Goal: Use online tool/utility: Use online tool/utility

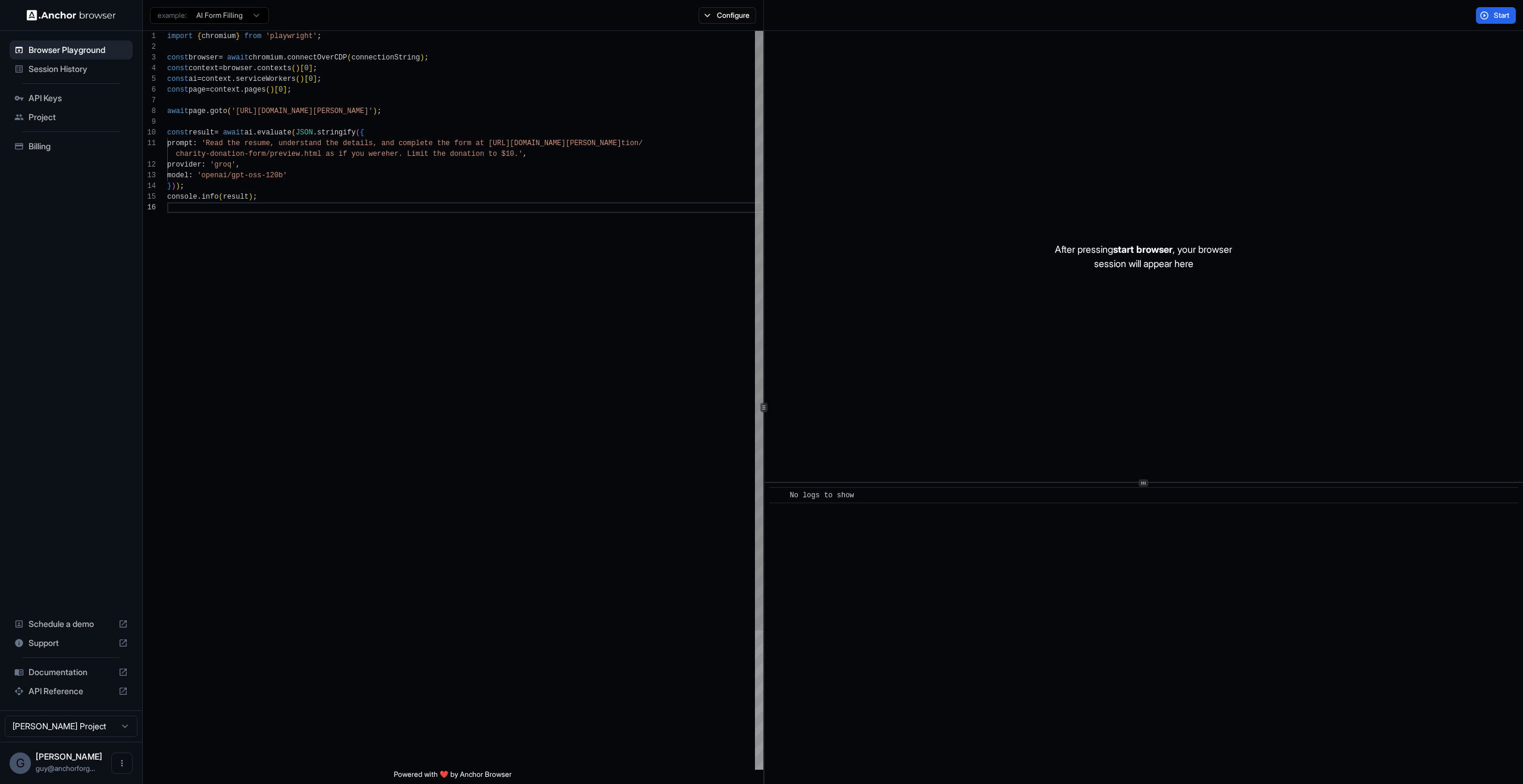
scroll to position [64, 0]
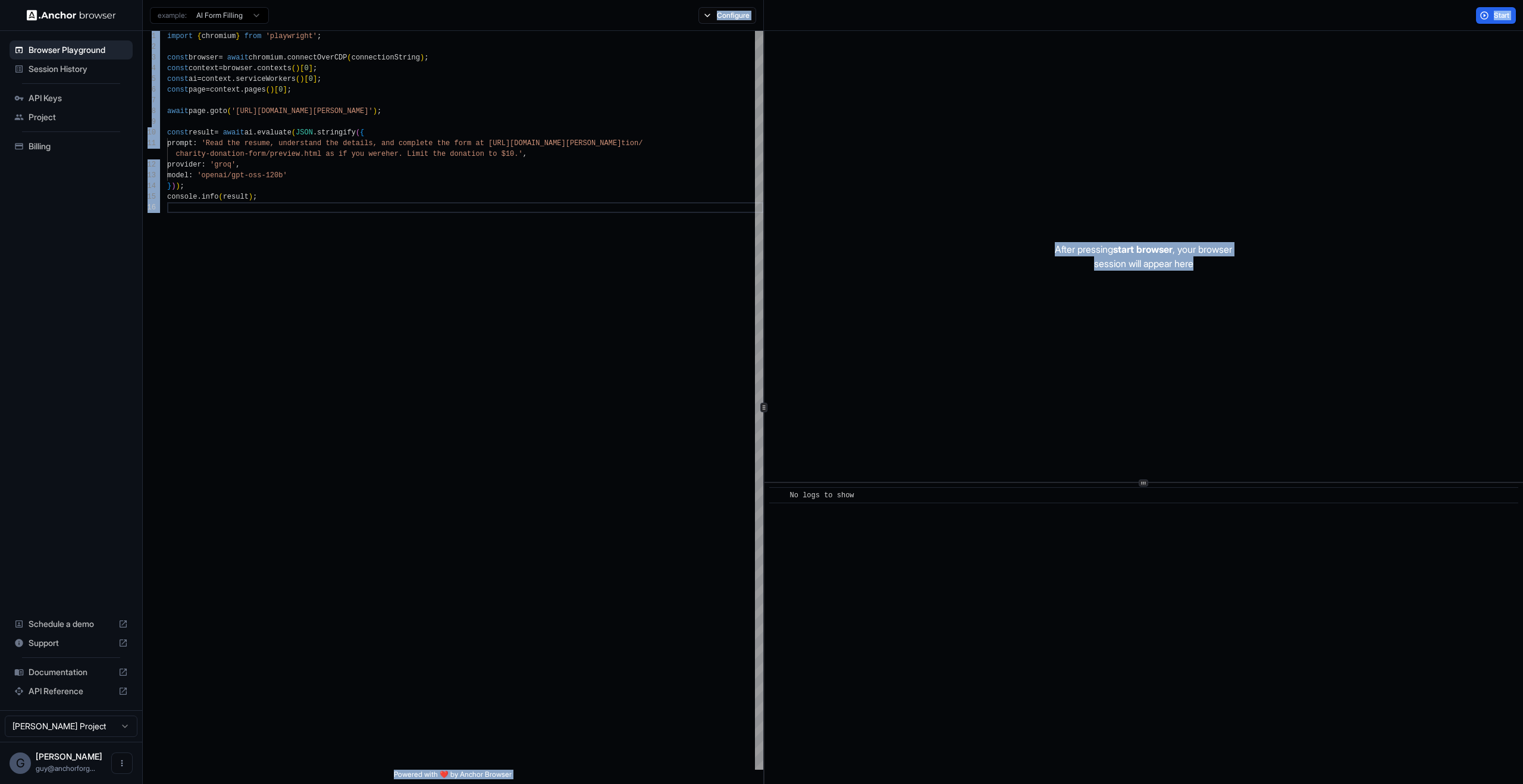
drag, startPoint x: 1182, startPoint y: 275, endPoint x: 650, endPoint y: -73, distance: 635.7
click at [650, 0] on html "Browser Playground Session History API Keys Project Billing Schedule a demo Sup…" at bounding box center [761, 392] width 1523 height 784
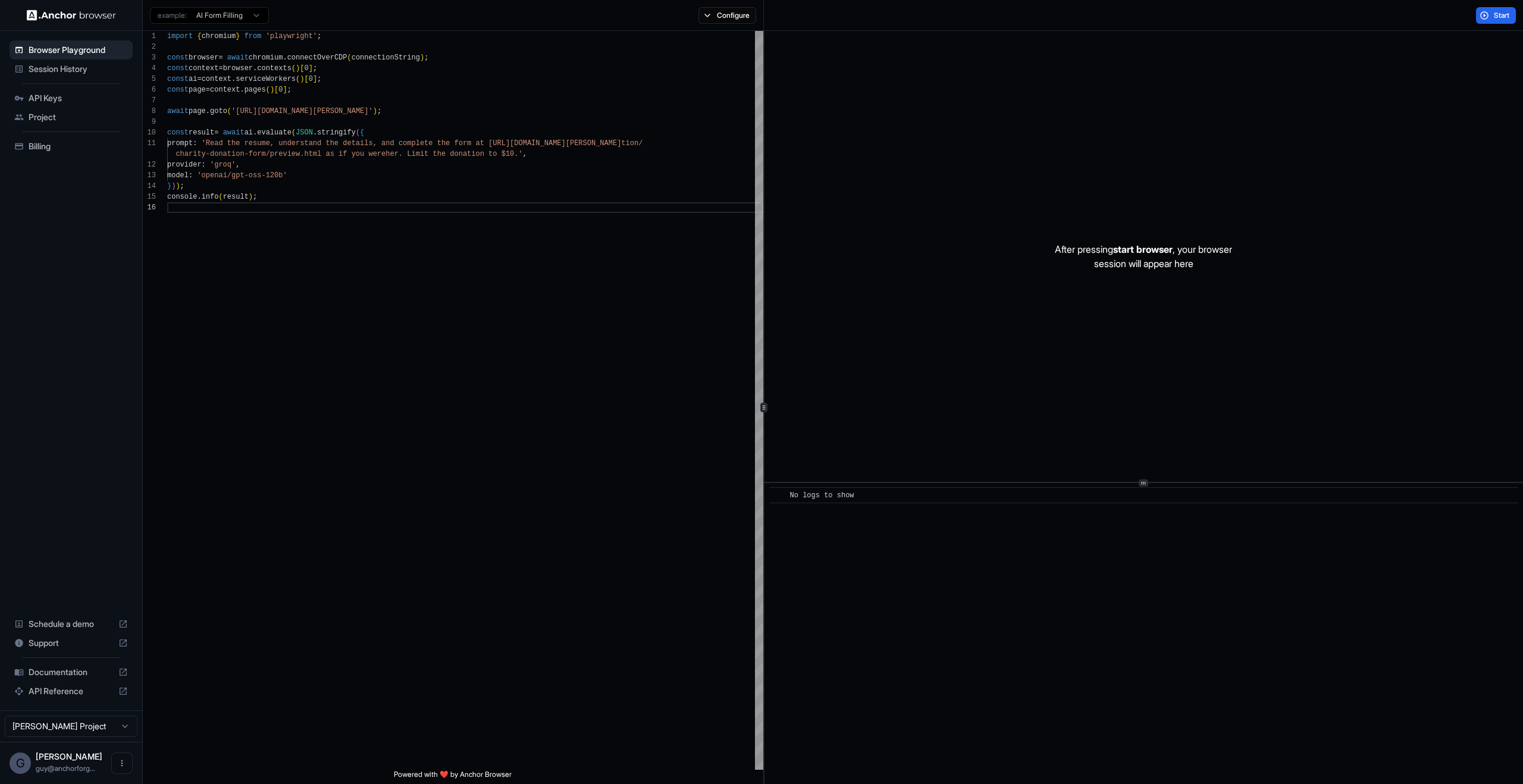
click at [877, 140] on div "After pressing start browser , your browser session will appear here" at bounding box center [1144, 256] width 759 height 451
click at [1014, 80] on div "After pressing start browser , your browser session will appear here" at bounding box center [1144, 256] width 759 height 451
drag, startPoint x: 1096, startPoint y: 134, endPoint x: 1200, endPoint y: 371, distance: 258.8
click at [1197, 369] on div "After pressing start browser , your browser session will appear here" at bounding box center [1144, 256] width 759 height 451
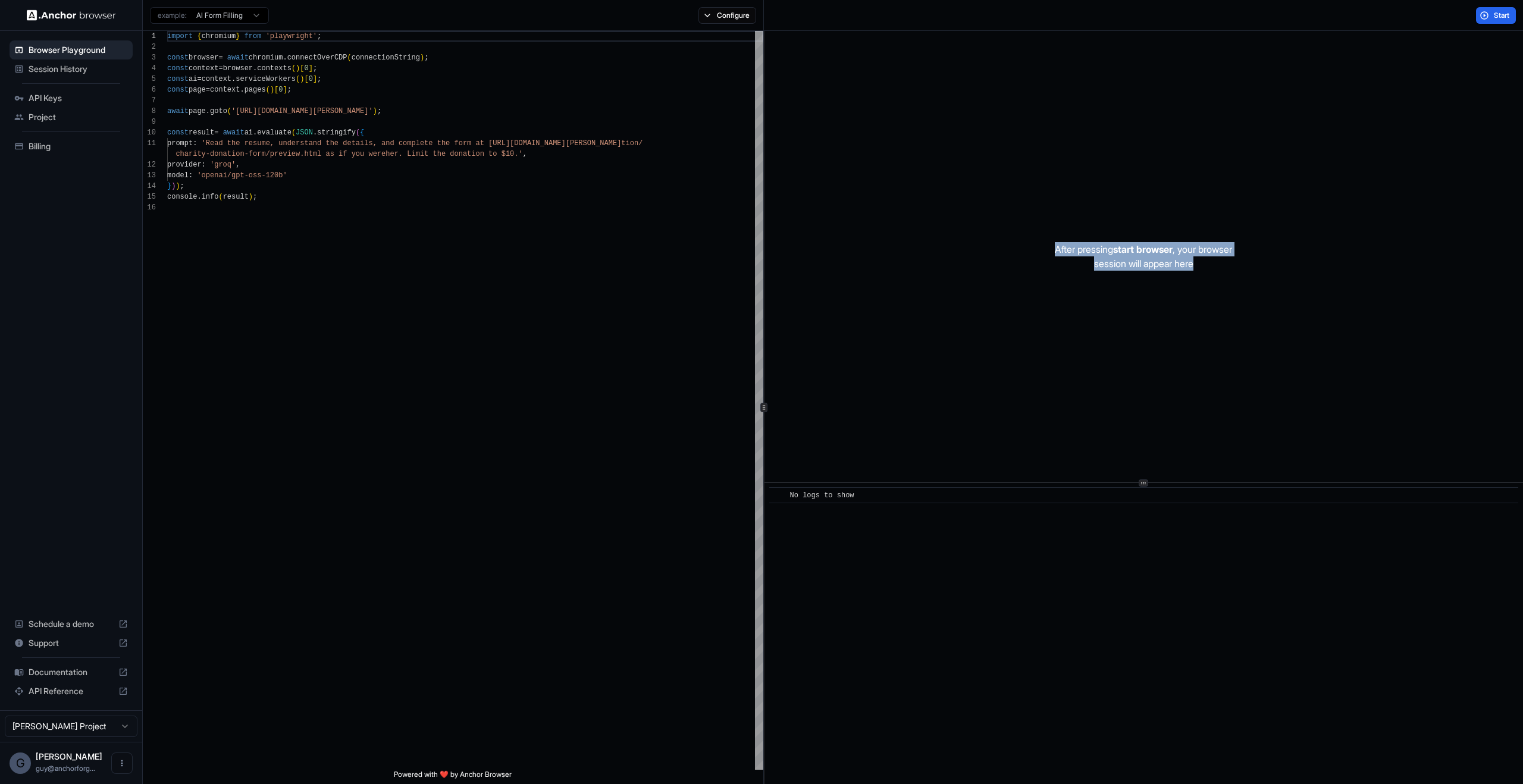
click at [1200, 371] on div "After pressing start browser , your browser session will appear here" at bounding box center [1144, 256] width 759 height 451
drag, startPoint x: 796, startPoint y: 109, endPoint x: 1077, endPoint y: 531, distance: 507.0
click at [1078, 540] on div "After pressing start browser , your browser session will appear here ​ No logs …" at bounding box center [1144, 407] width 759 height 753
type textarea "**********"
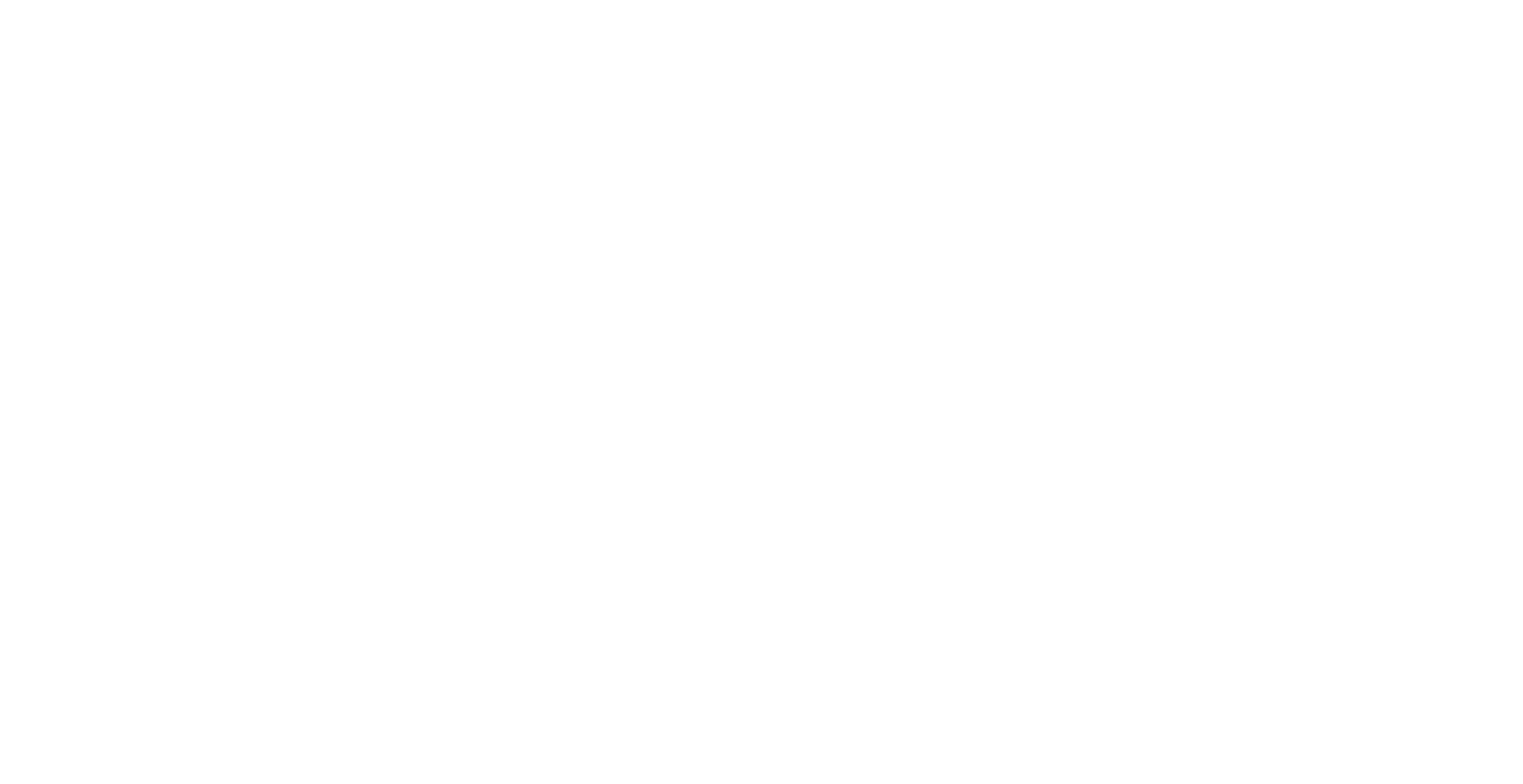
click at [1138, 337] on body at bounding box center [761, 392] width 1523 height 784
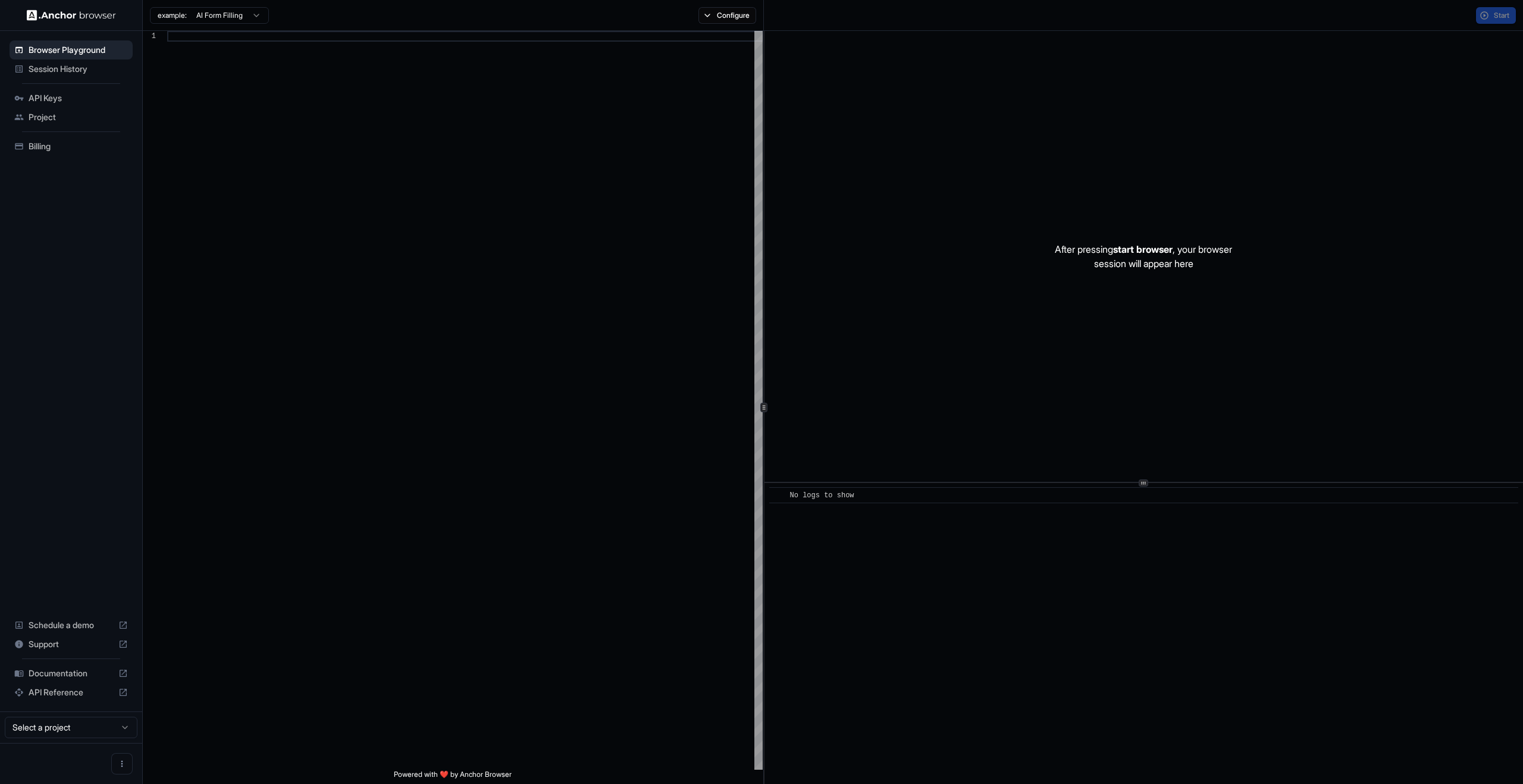
scroll to position [107, 0]
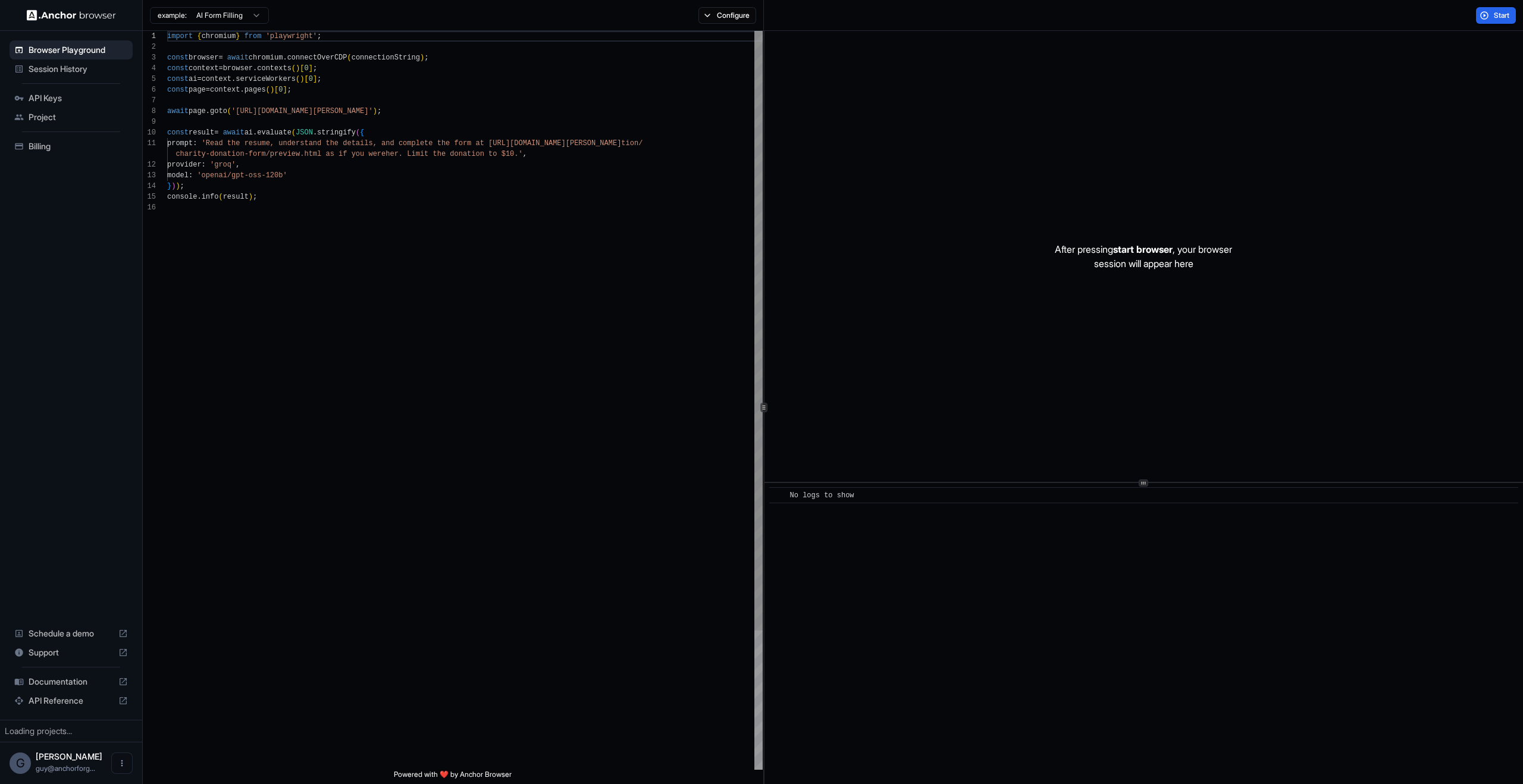
click at [975, 189] on div "After pressing start browser , your browser session will appear here" at bounding box center [1144, 256] width 759 height 451
click at [755, 26] on div "example: AI Form Filling Configure" at bounding box center [454, 15] width 621 height 31
click at [743, 17] on button "Configure" at bounding box center [727, 15] width 58 height 17
click at [899, 95] on html "Browser Playground Session History API Keys Project Billing Schedule a demo Sup…" at bounding box center [761, 392] width 1523 height 784
drag, startPoint x: 784, startPoint y: 115, endPoint x: 790, endPoint y: 117, distance: 6.3
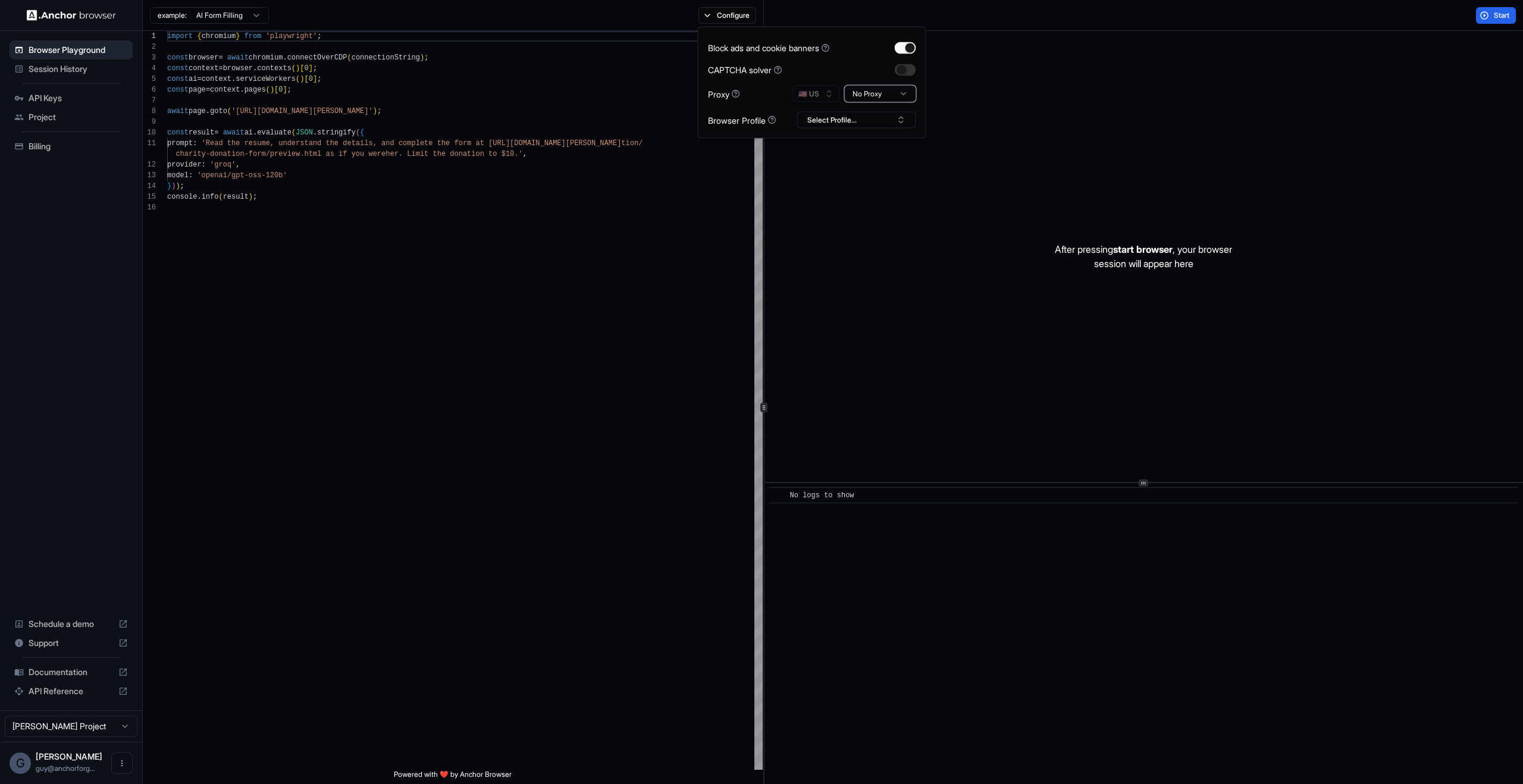
click at [785, 117] on html "Browser Playground Session History API Keys Project Billing Schedule a demo Sup…" at bounding box center [761, 392] width 1523 height 784
click at [805, 117] on button "Select Profile..." at bounding box center [857, 120] width 119 height 17
click at [865, 175] on div "test2" at bounding box center [857, 181] width 113 height 17
click at [875, 117] on button "test2" at bounding box center [857, 120] width 119 height 17
click at [862, 148] on input "text" at bounding box center [864, 142] width 89 height 21
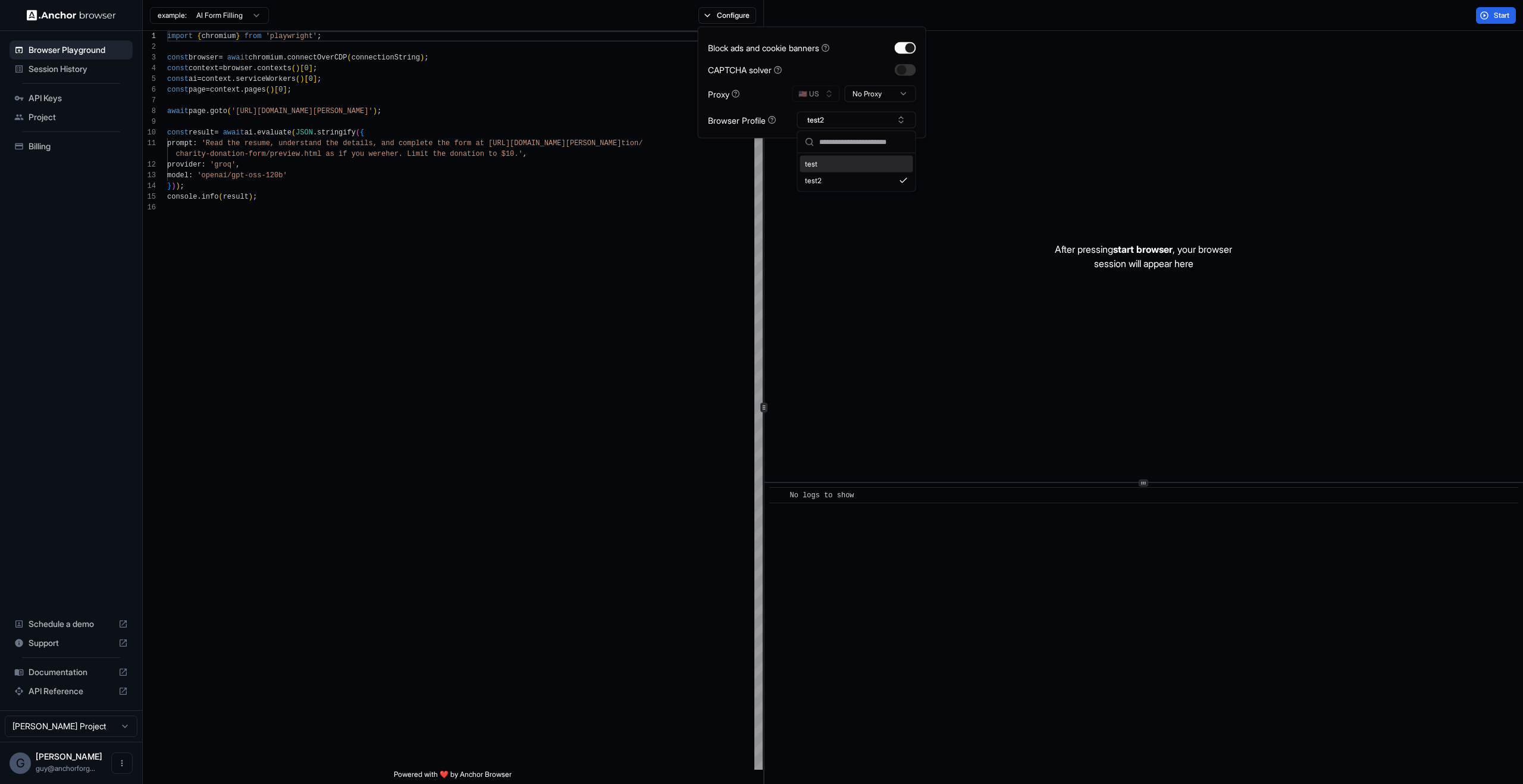
click at [858, 158] on div "test" at bounding box center [857, 164] width 113 height 17
click at [1430, 61] on div "After pressing start browser , your browser session will appear here" at bounding box center [1144, 256] width 759 height 451
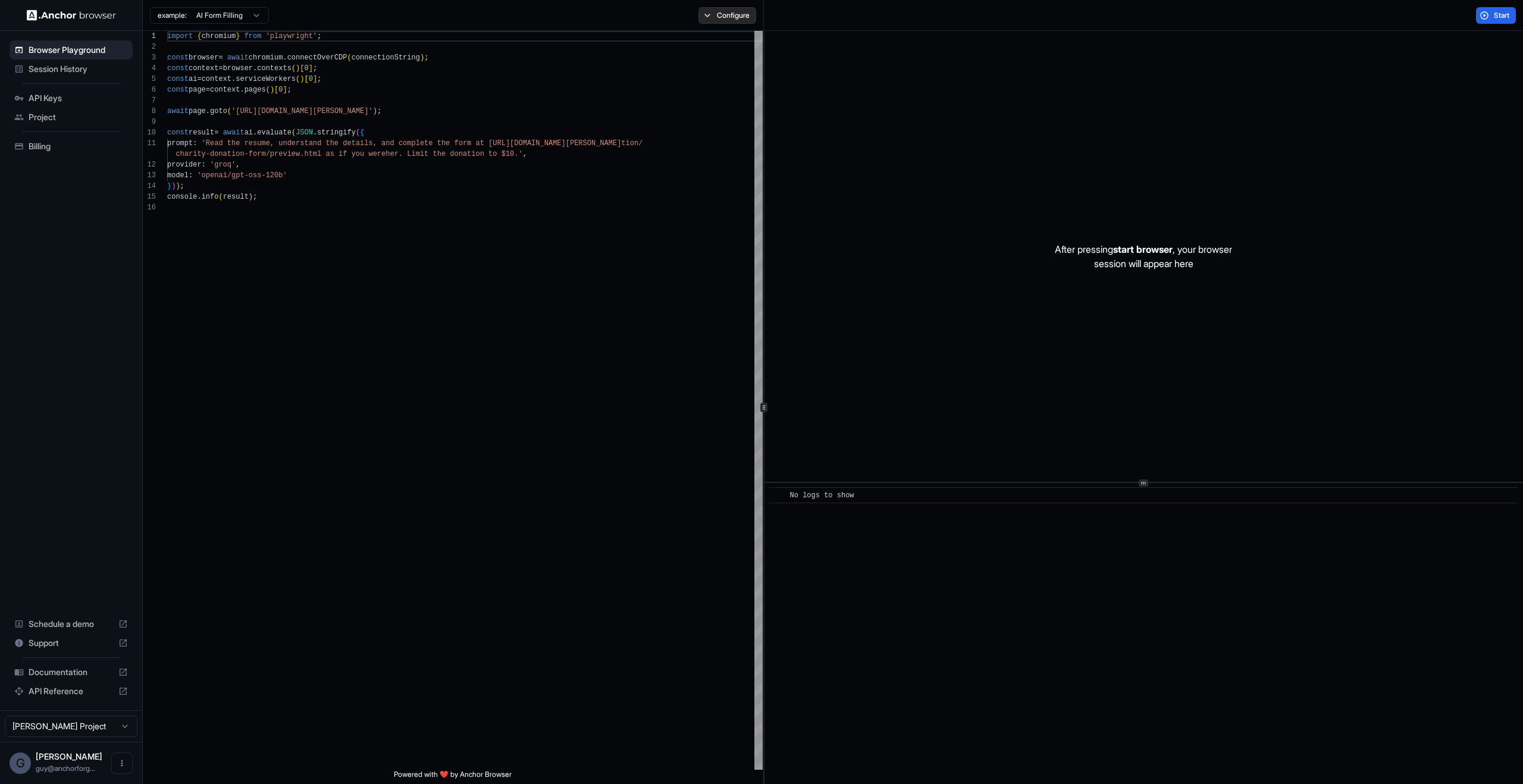
click at [720, 14] on button "Configure" at bounding box center [727, 15] width 58 height 17
click at [841, 126] on button "test" at bounding box center [857, 120] width 119 height 17
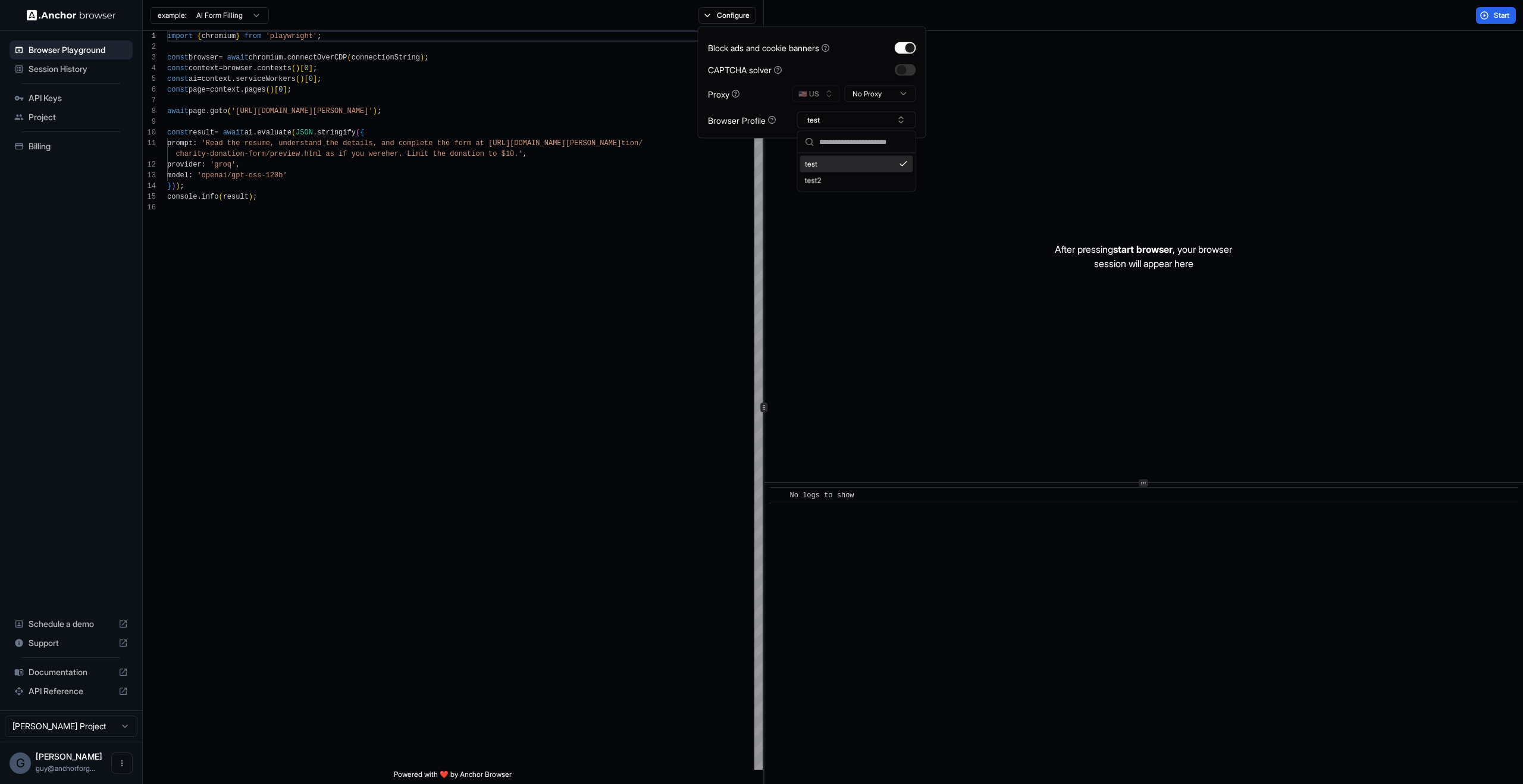
drag, startPoint x: 840, startPoint y: 127, endPoint x: 830, endPoint y: 183, distance: 56.9
click at [830, 183] on div "test test2" at bounding box center [857, 161] width 118 height 60
click at [829, 183] on div "test2" at bounding box center [857, 181] width 113 height 17
drag, startPoint x: 681, startPoint y: 196, endPoint x: 945, endPoint y: 155, distance: 267.2
click at [683, 196] on div "import { chromium } from 'playwright' ; const browser = await chromium . connec…" at bounding box center [465, 486] width 596 height 910
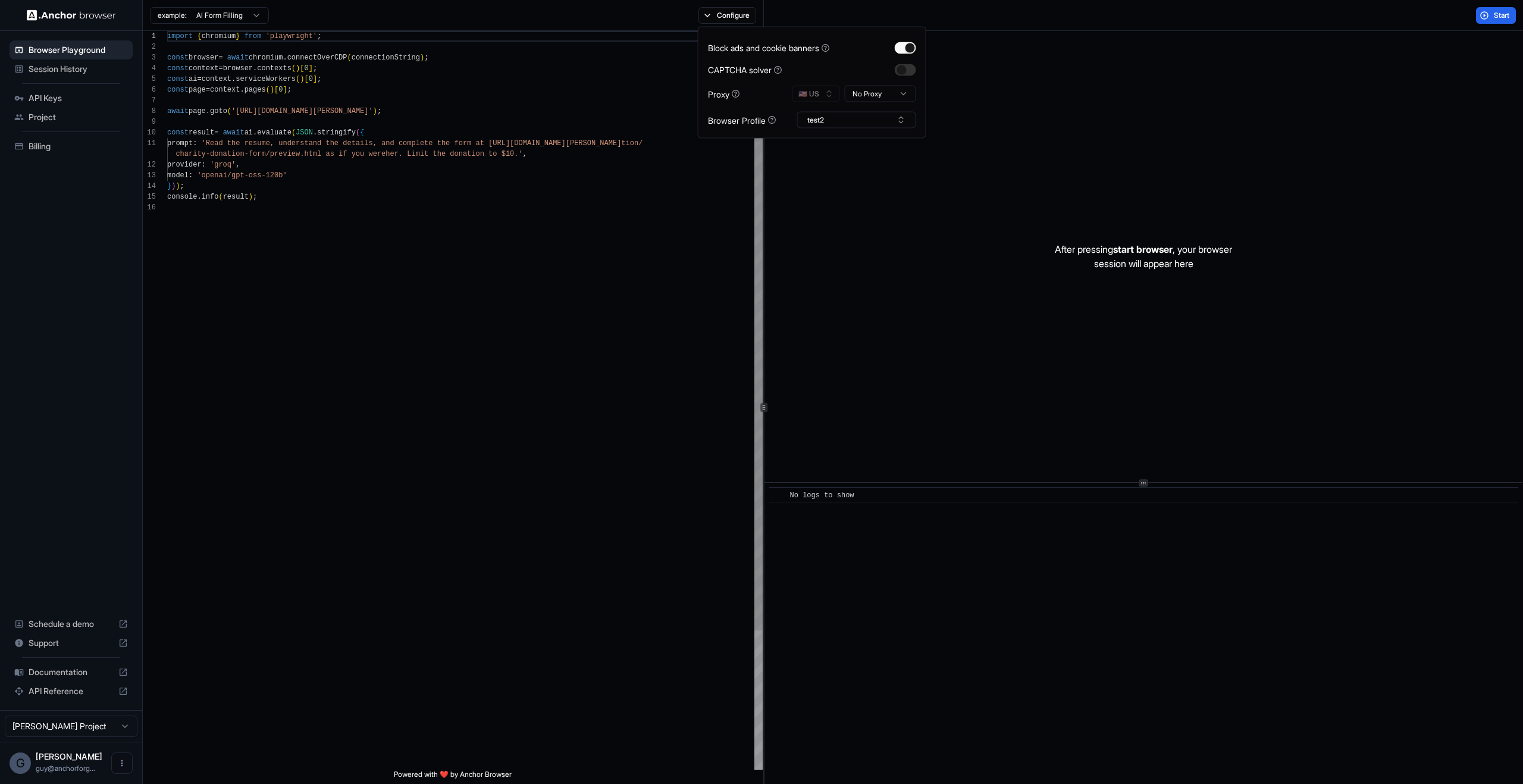
scroll to position [54, 0]
click at [1481, 21] on button "Start" at bounding box center [1496, 15] width 40 height 17
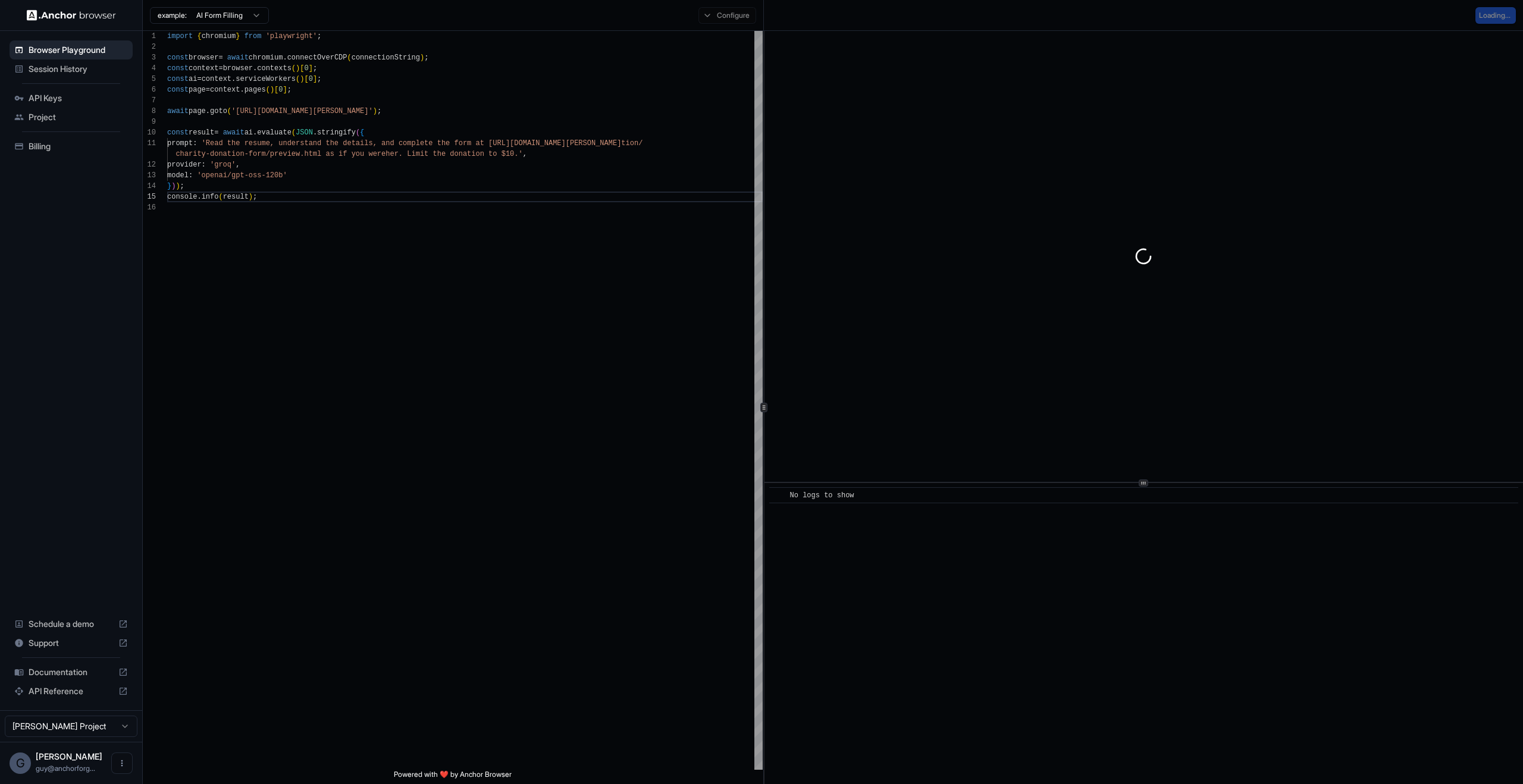
drag, startPoint x: 1253, startPoint y: 324, endPoint x: 1247, endPoint y: 329, distance: 7.8
click at [1247, 329] on div at bounding box center [1144, 256] width 759 height 451
drag, startPoint x: 1109, startPoint y: 142, endPoint x: 1220, endPoint y: 333, distance: 220.9
click at [1220, 333] on div at bounding box center [1144, 256] width 759 height 451
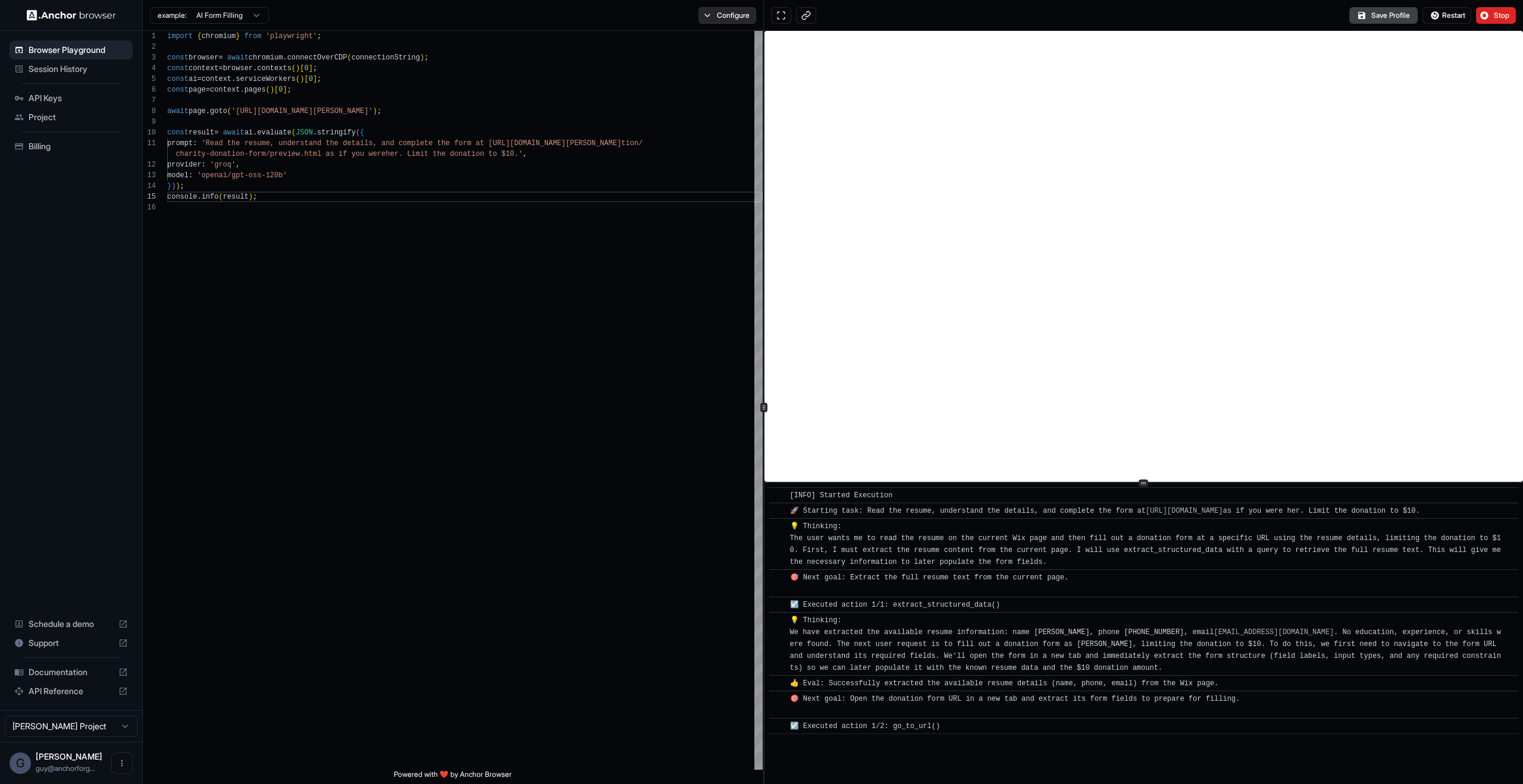
click at [712, 11] on button "Configure" at bounding box center [727, 15] width 58 height 17
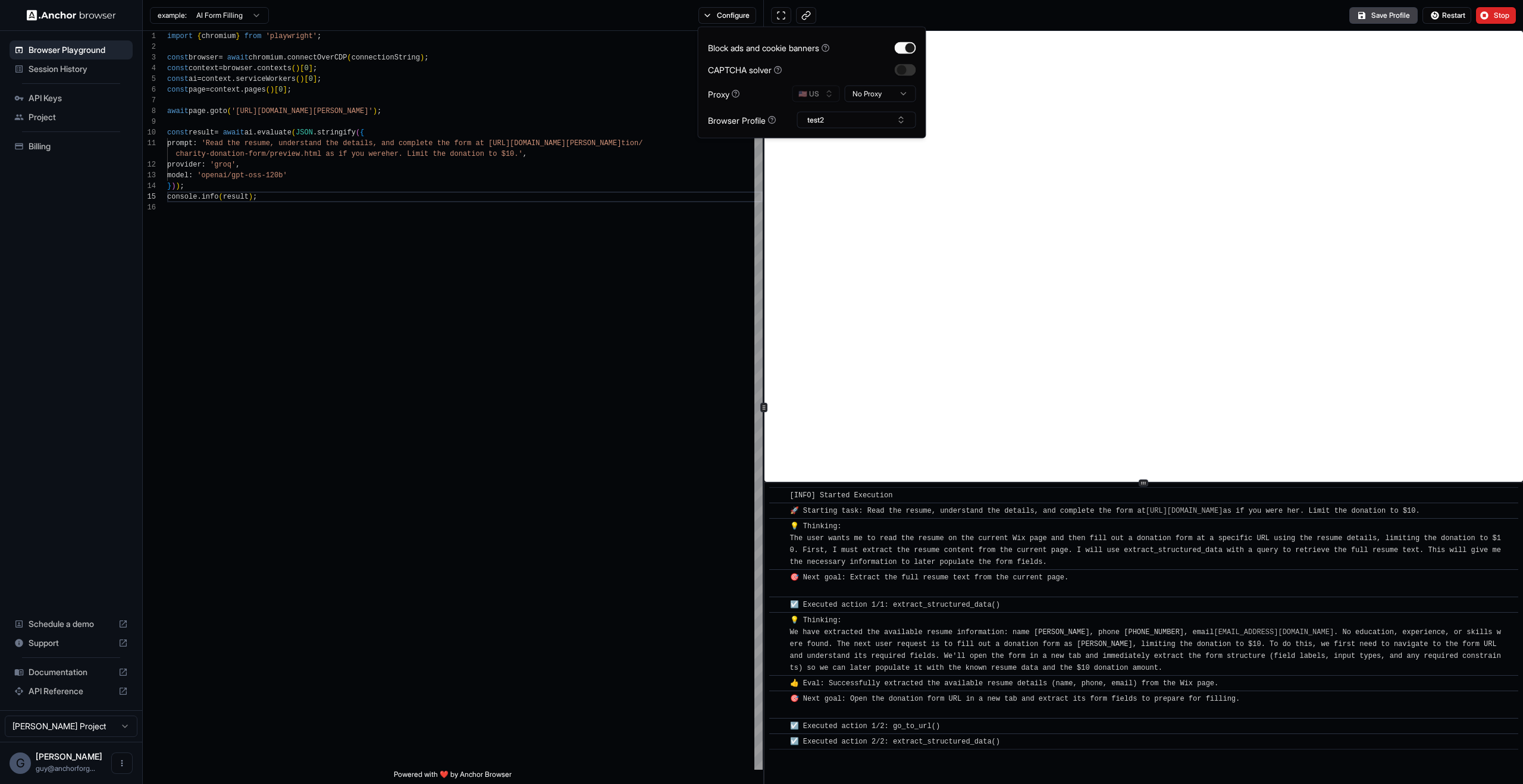
click at [912, 98] on html "Browser Playground Session History API Keys Project Billing Schedule a demo Sup…" at bounding box center [761, 392] width 1523 height 784
click at [669, 153] on html "Browser Playground Session History API Keys Project Billing Schedule a demo Sup…" at bounding box center [761, 392] width 1523 height 784
click at [853, 119] on button "test2" at bounding box center [857, 120] width 119 height 17
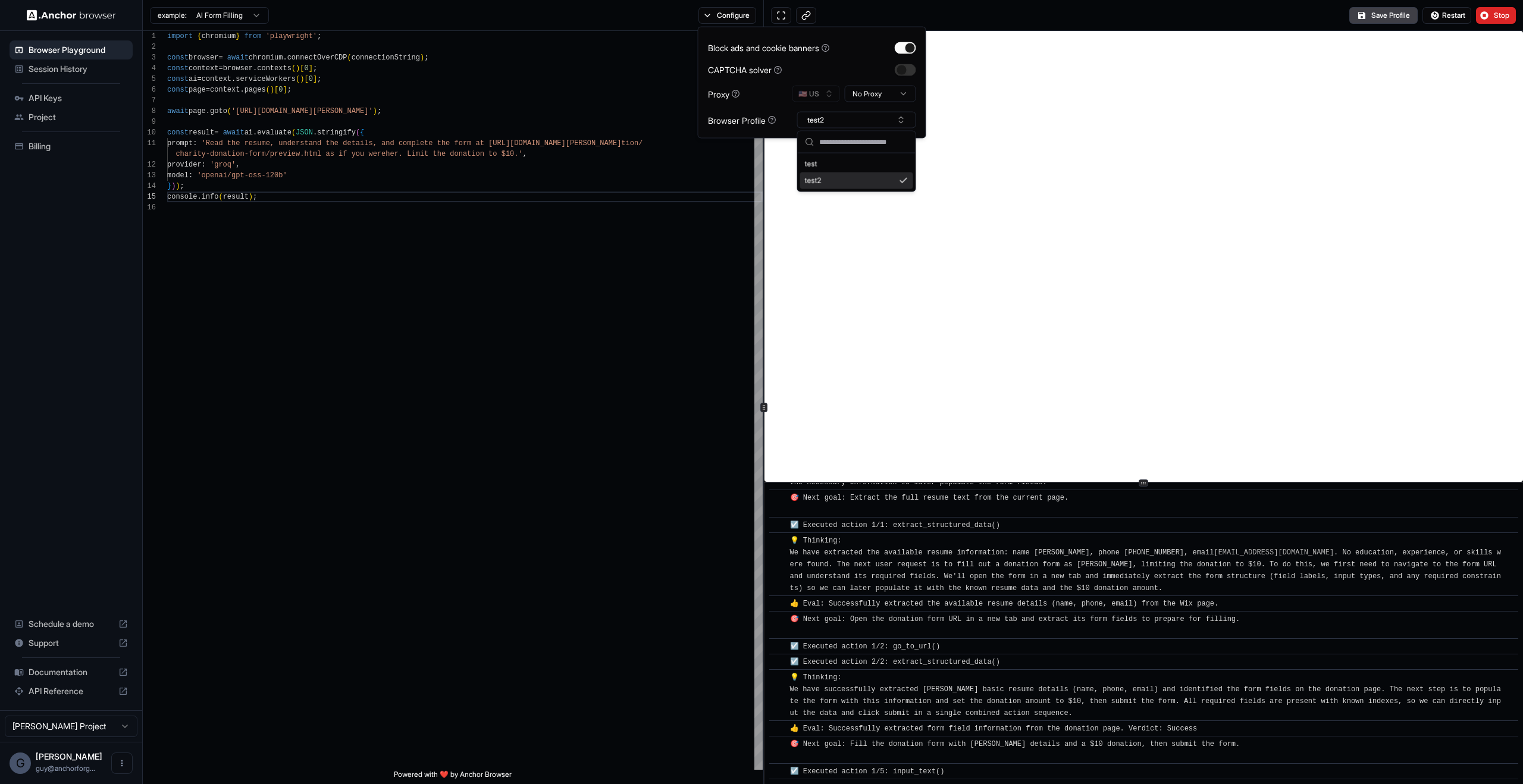
scroll to position [11, 0]
click at [543, 154] on div "import { chromium } from 'playwright' ; const browser = await chromium . connec…" at bounding box center [465, 486] width 596 height 910
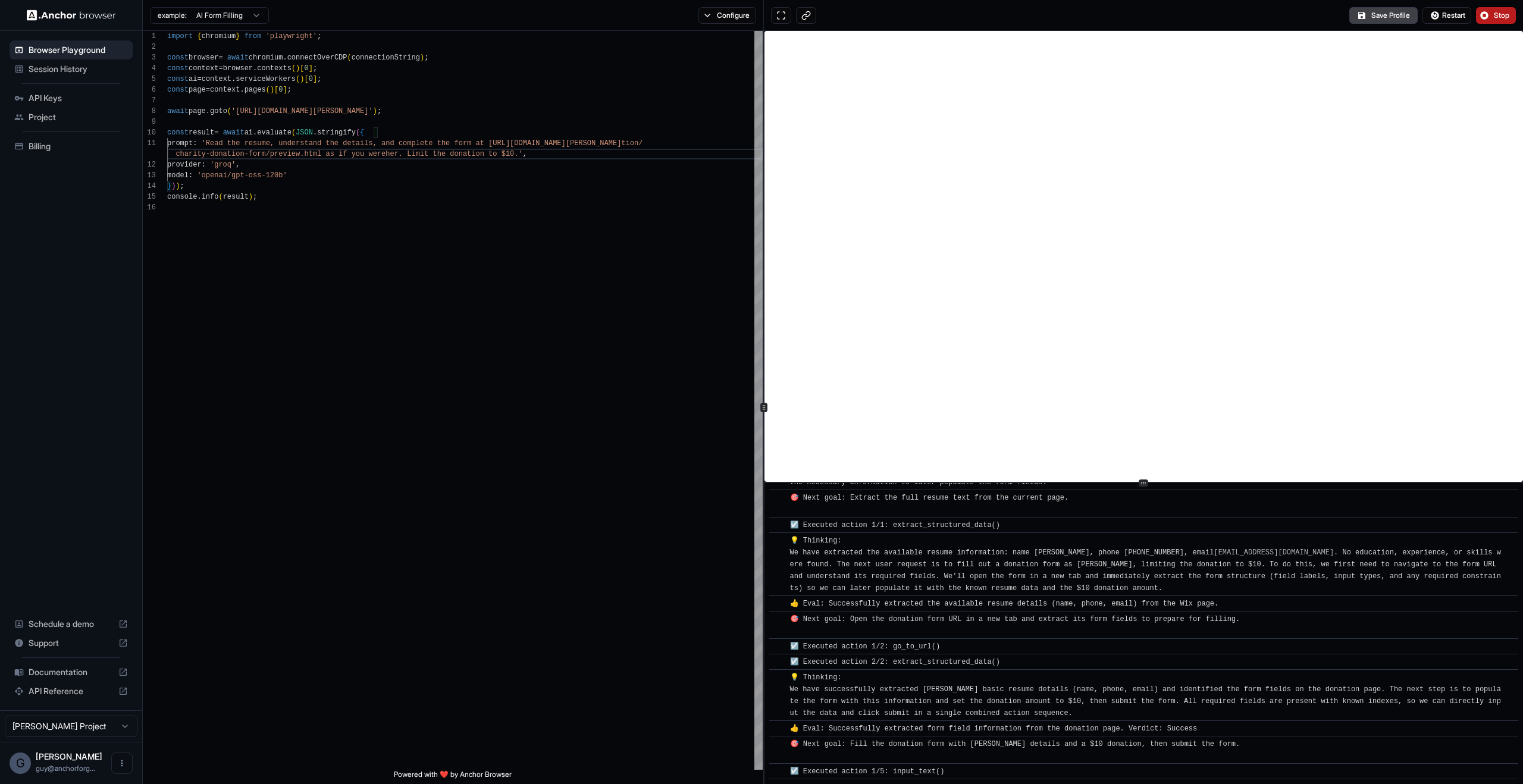
scroll to position [107, 0]
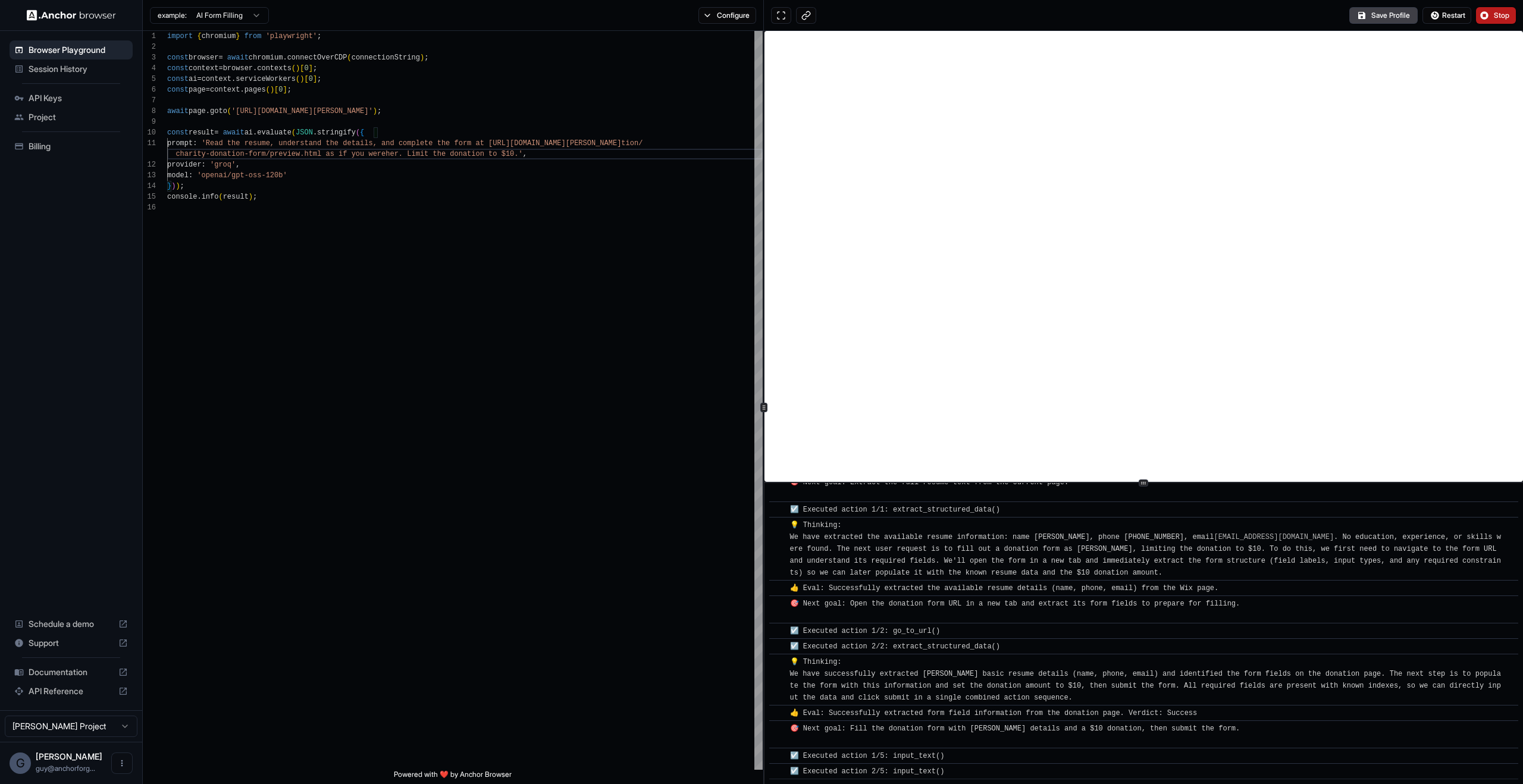
click at [1483, 13] on button "Stop" at bounding box center [1496, 15] width 40 height 17
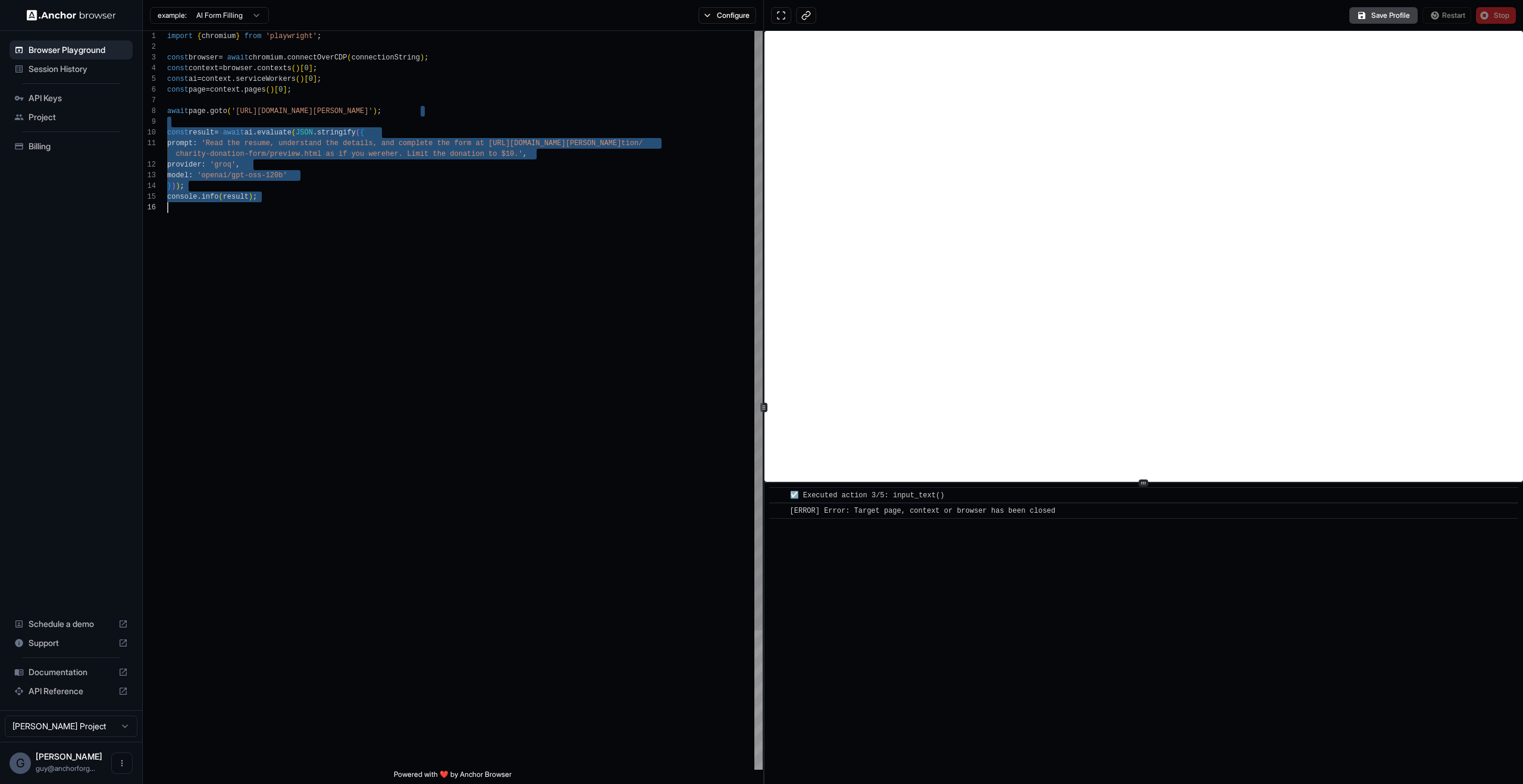
drag, startPoint x: 605, startPoint y: 177, endPoint x: 637, endPoint y: 321, distance: 147.5
click at [637, 319] on div "import { chromium } from 'playwright' ; const browser = await chromium . connec…" at bounding box center [465, 486] width 596 height 910
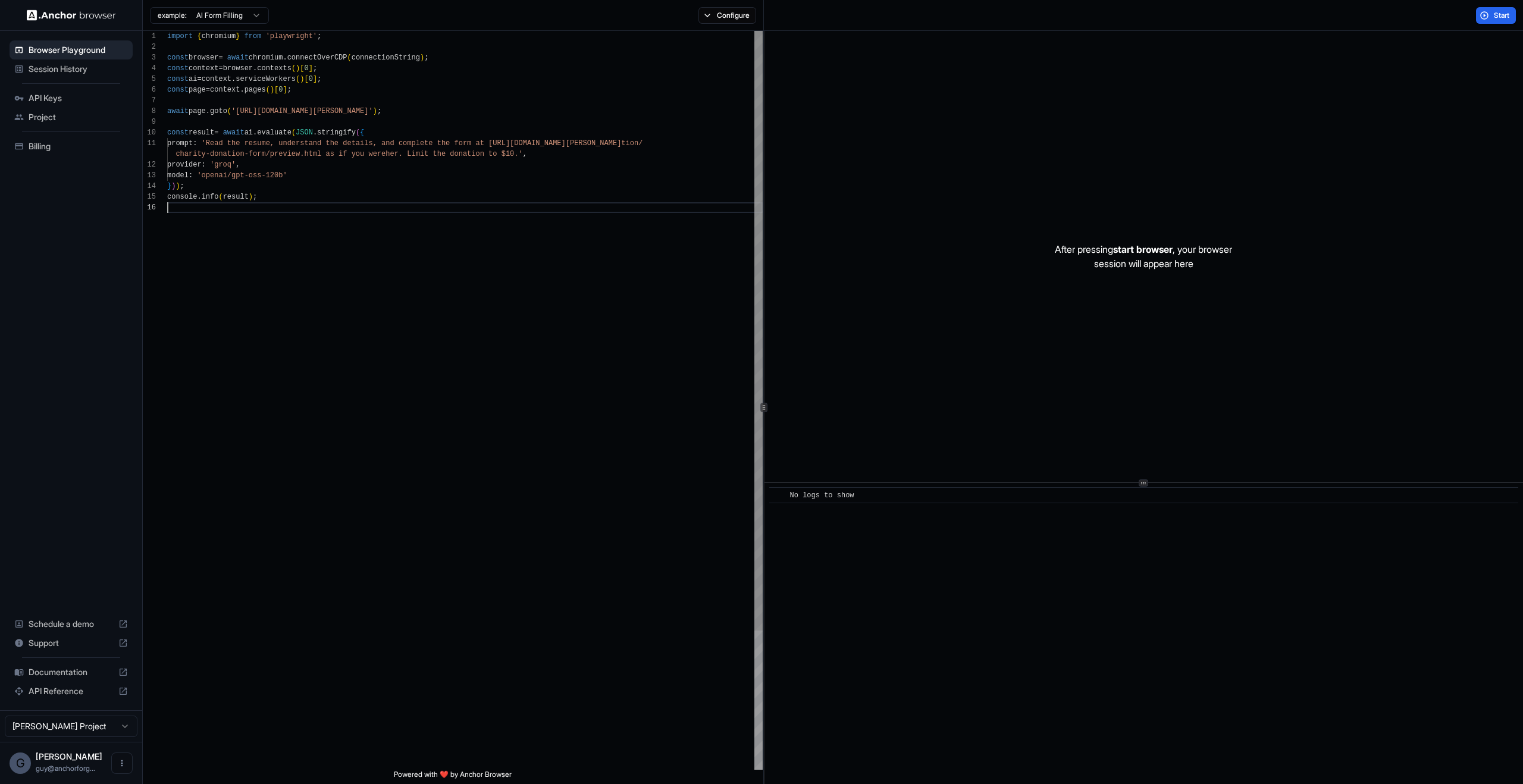
click at [637, 322] on div "import { chromium } from 'playwright' ; const browser = await chromium . connec…" at bounding box center [465, 486] width 596 height 910
type textarea "**********"
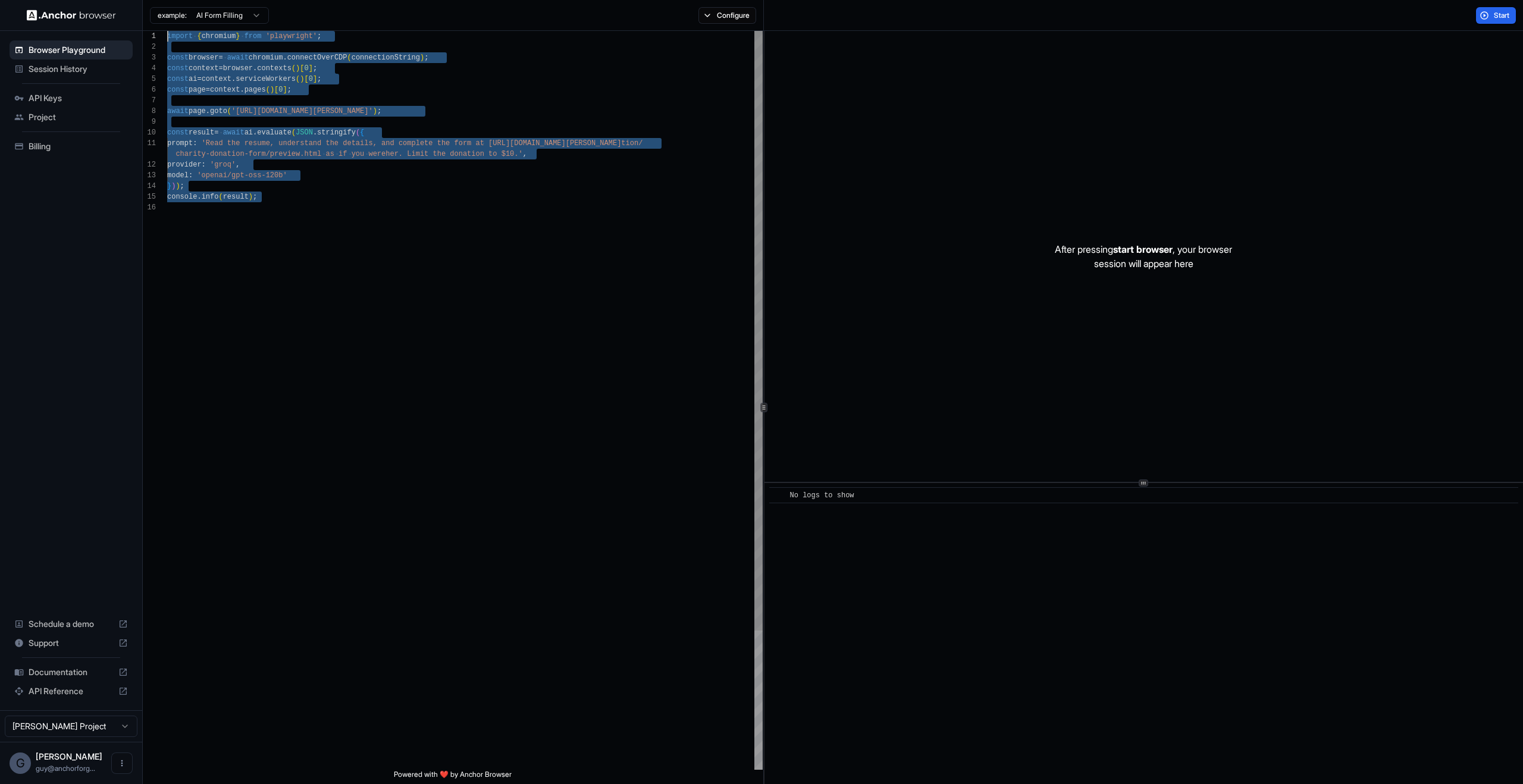
drag, startPoint x: 637, startPoint y: 321, endPoint x: 0, endPoint y: 14, distance: 707.1
click at [167, 31] on div "import { chromium } from 'playwright' ; const browser = await chromium . connec…" at bounding box center [465, 486] width 596 height 910
click at [762, 172] on div "1 2 3 4 5 6 7 8 9 10 11 12 13 14 15 16 import { chromium } from 'playwright' ; …" at bounding box center [833, 407] width 1380 height 753
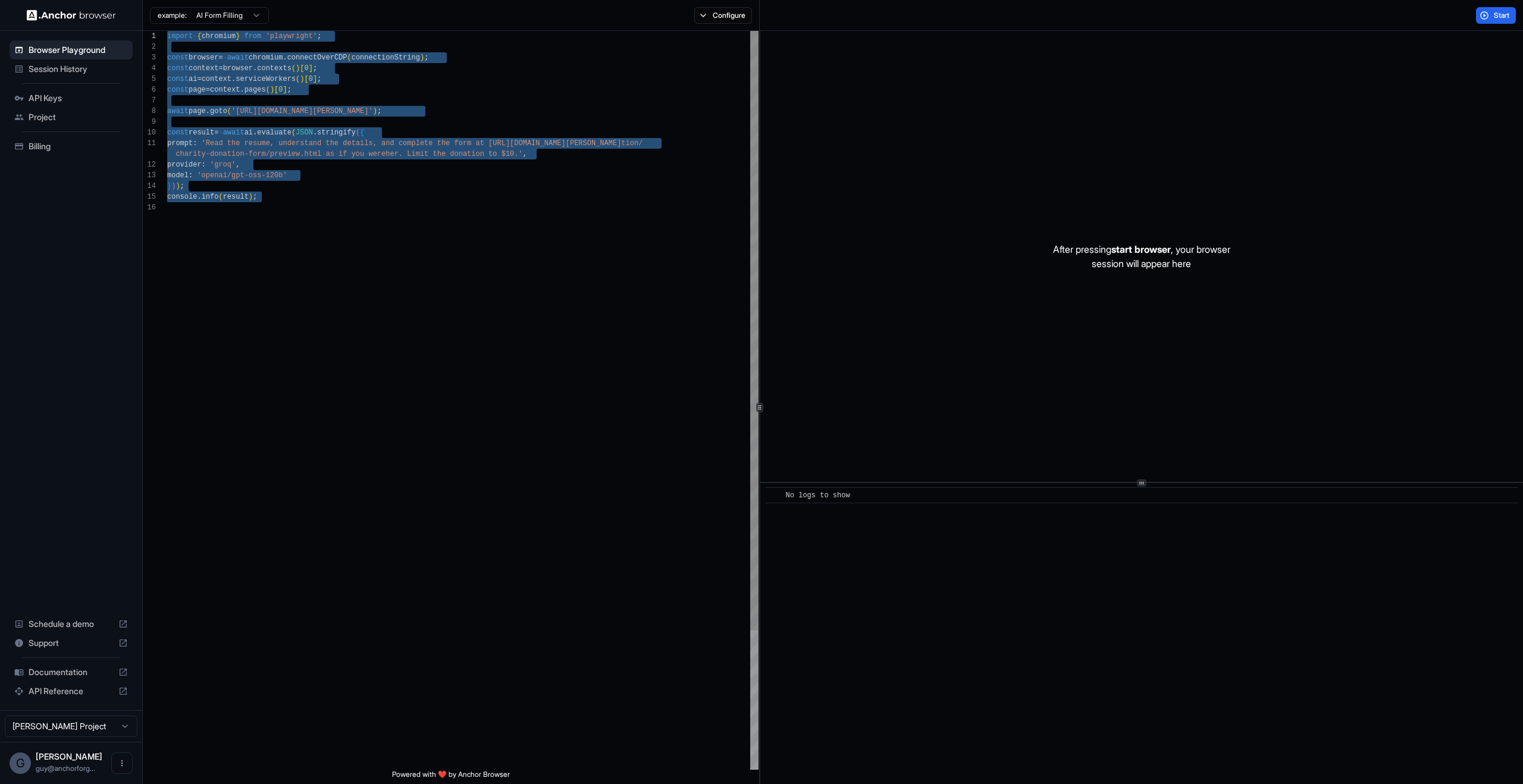
click at [850, 319] on div "After pressing start browser , your browser session will appear here" at bounding box center [1142, 256] width 763 height 451
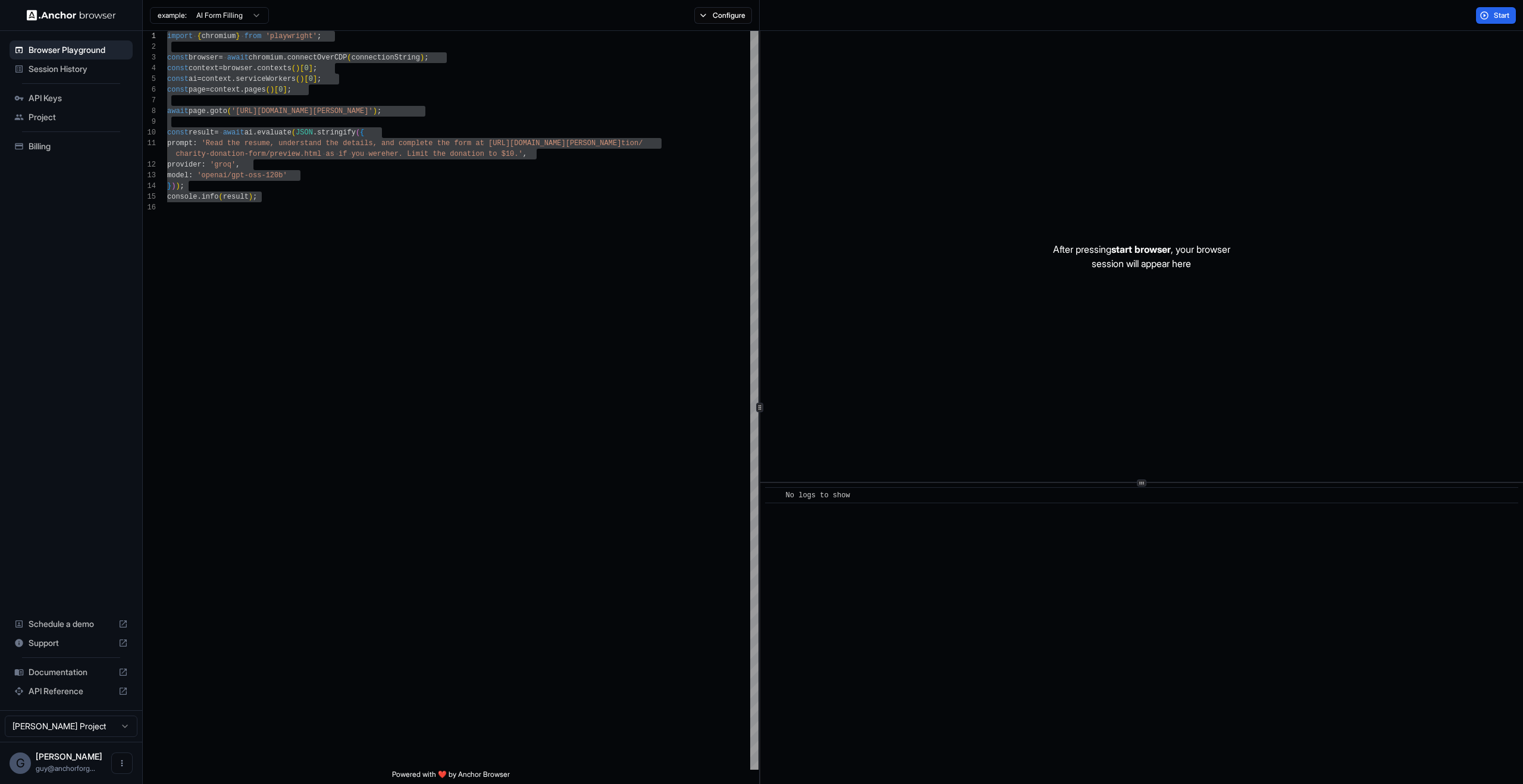
click at [1427, 451] on div "After pressing start browser , your browser session will appear here" at bounding box center [1142, 256] width 763 height 451
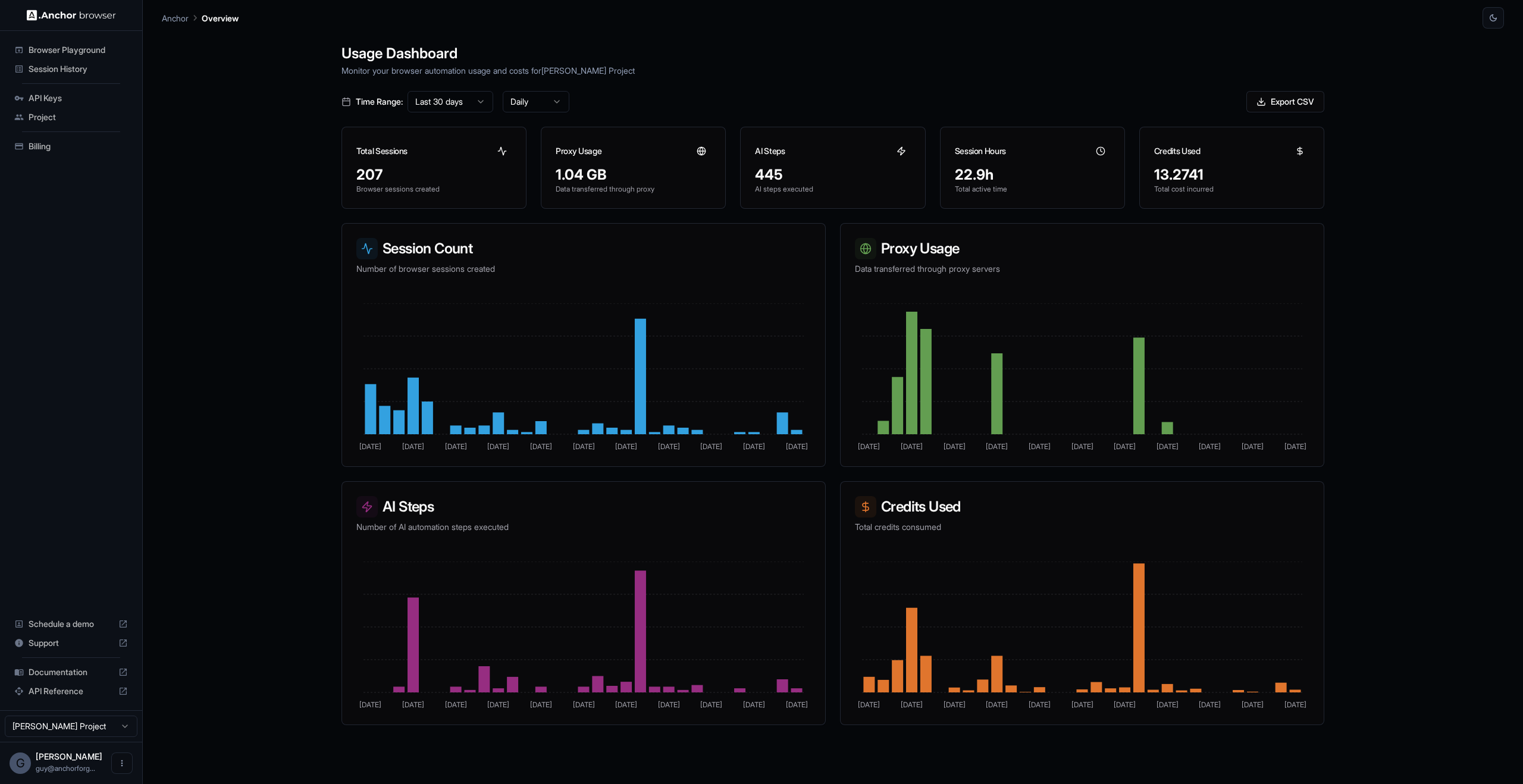
click at [753, 98] on div "Time Range: Last 30 days Daily Export CSV" at bounding box center [833, 102] width 983 height 21
click at [904, 148] on icon at bounding box center [902, 151] width 10 height 10
click at [1450, 449] on div "Usage Dashboard Monitor your browser automation usage and costs for [PERSON_NAM…" at bounding box center [833, 421] width 1342 height 784
